Goal: Task Accomplishment & Management: Complete application form

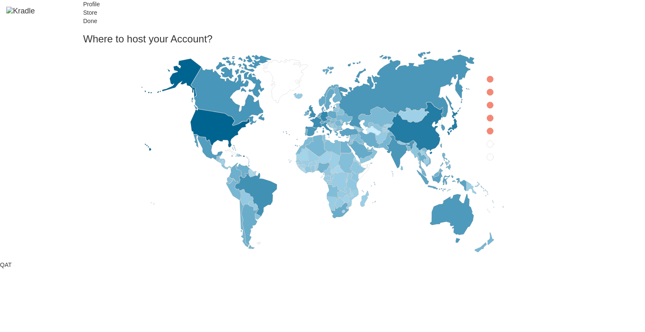
click at [487, 161] on icon at bounding box center [490, 157] width 7 height 7
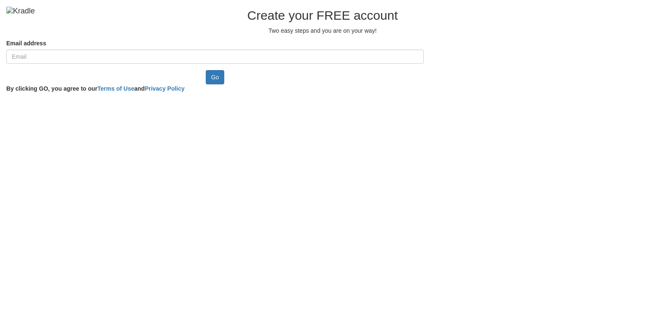
click at [161, 64] on input "Email address" at bounding box center [215, 57] width 418 height 14
type input "[EMAIL_ADDRESS][DOMAIN_NAME]"
click at [206, 84] on input "Go" at bounding box center [215, 77] width 19 height 14
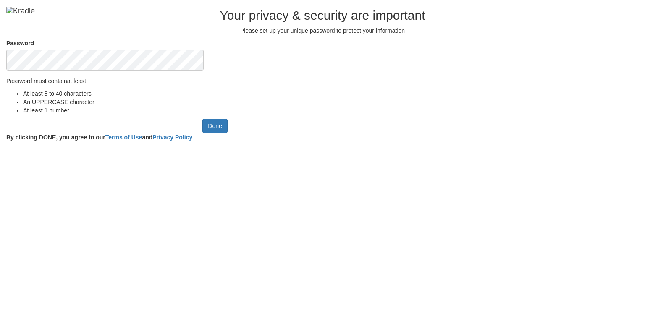
click at [252, 71] on div at bounding box center [215, 71] width 418 height 0
click at [203, 133] on input "Done" at bounding box center [215, 126] width 25 height 14
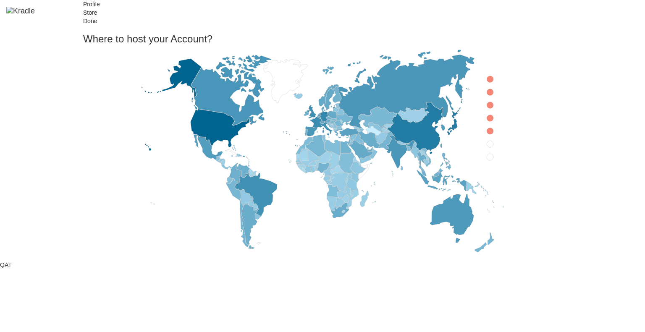
click at [487, 161] on icon at bounding box center [490, 157] width 7 height 7
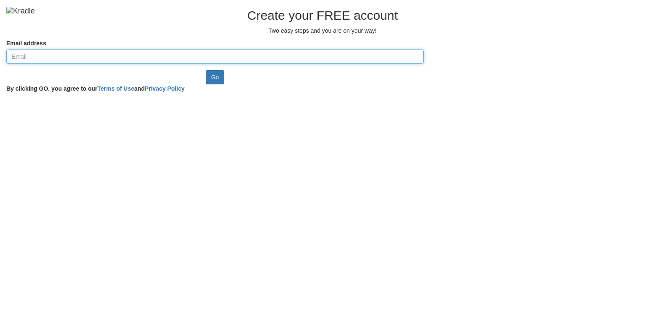
click at [149, 64] on input "Email address" at bounding box center [215, 57] width 418 height 14
type input "[EMAIL_ADDRESS][DOMAIN_NAME]"
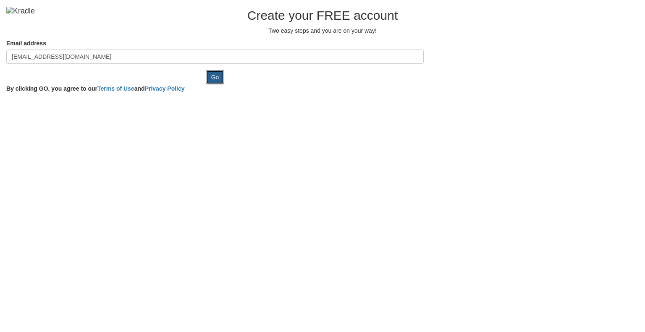
click at [206, 84] on input "Go" at bounding box center [215, 77] width 19 height 14
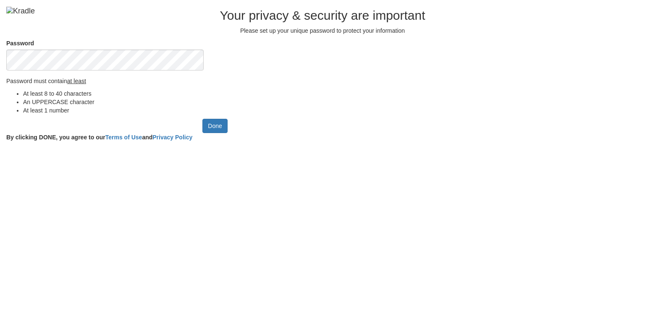
click at [254, 71] on div at bounding box center [215, 71] width 418 height 0
click at [203, 133] on input "Done" at bounding box center [215, 126] width 25 height 14
